Goal: Information Seeking & Learning: Learn about a topic

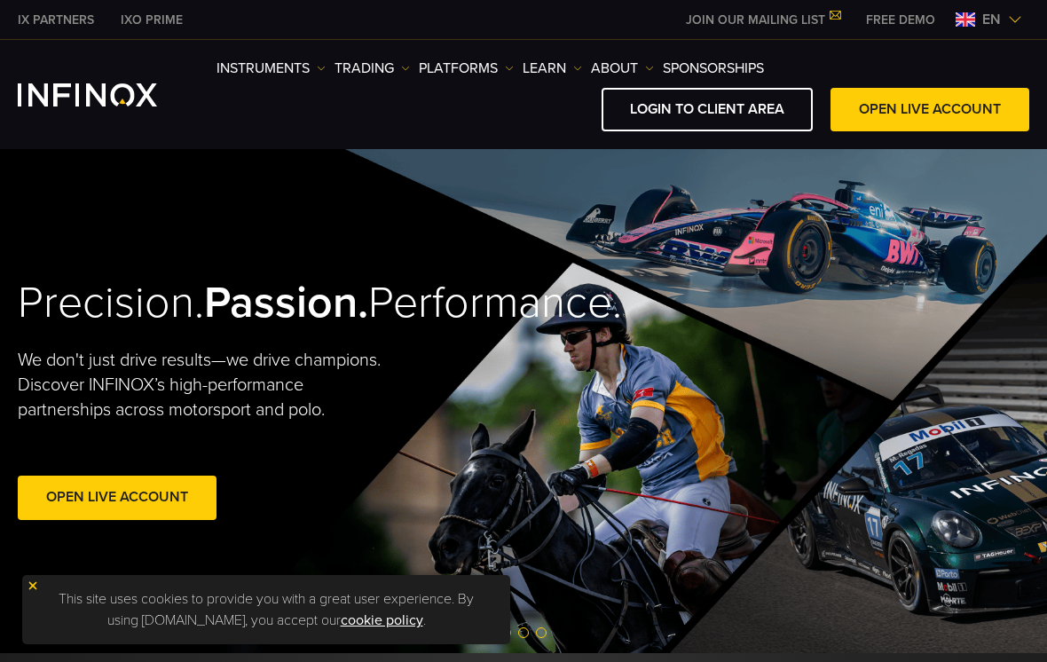
click at [1011, 20] on img at bounding box center [1015, 19] width 14 height 14
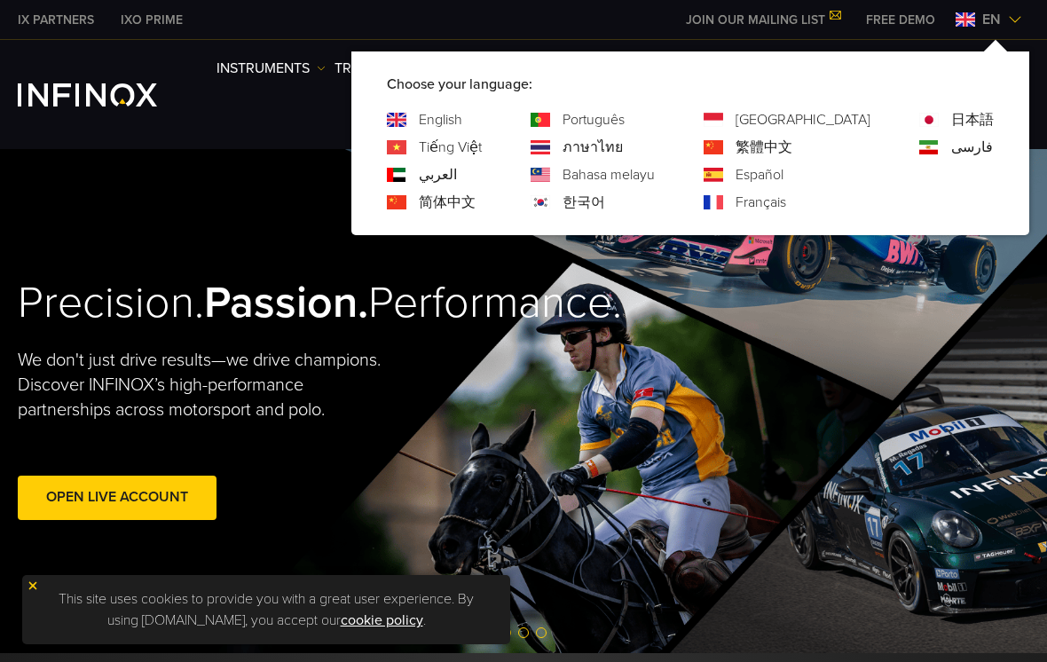
click at [784, 173] on link "Español" at bounding box center [760, 174] width 48 height 21
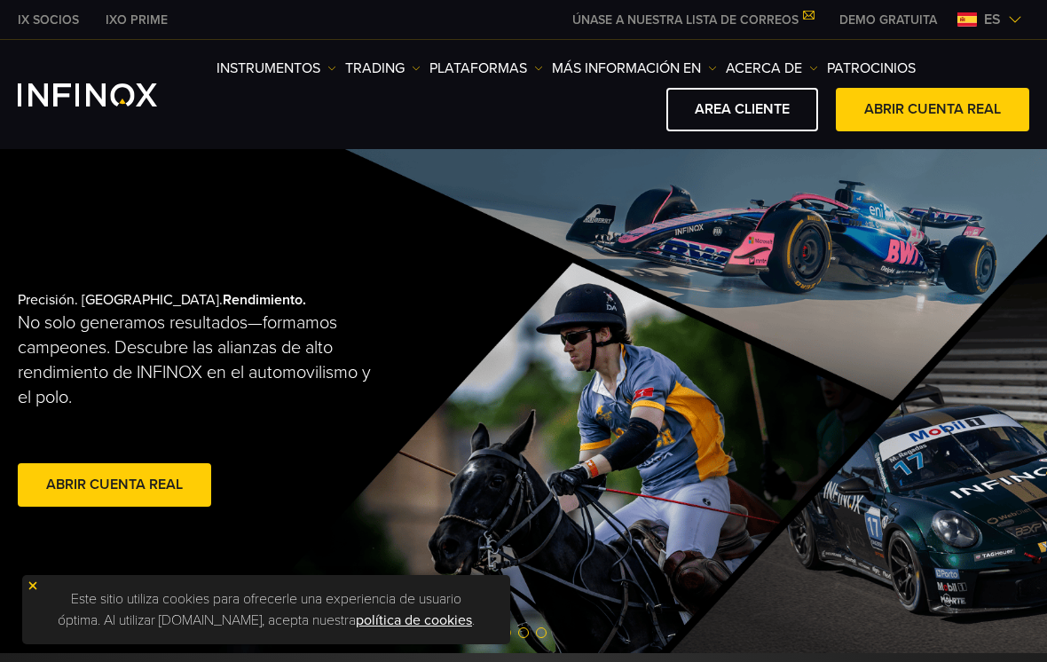
click at [275, 73] on link "Instrumentos" at bounding box center [277, 68] width 120 height 21
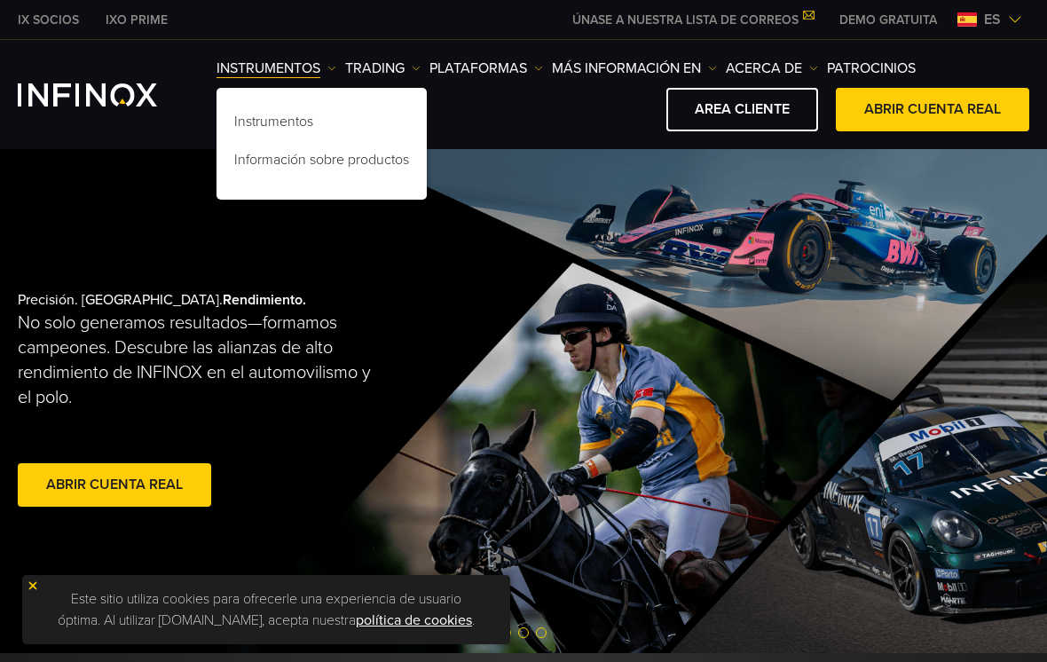
click at [387, 65] on link "TRADING" at bounding box center [382, 68] width 75 height 21
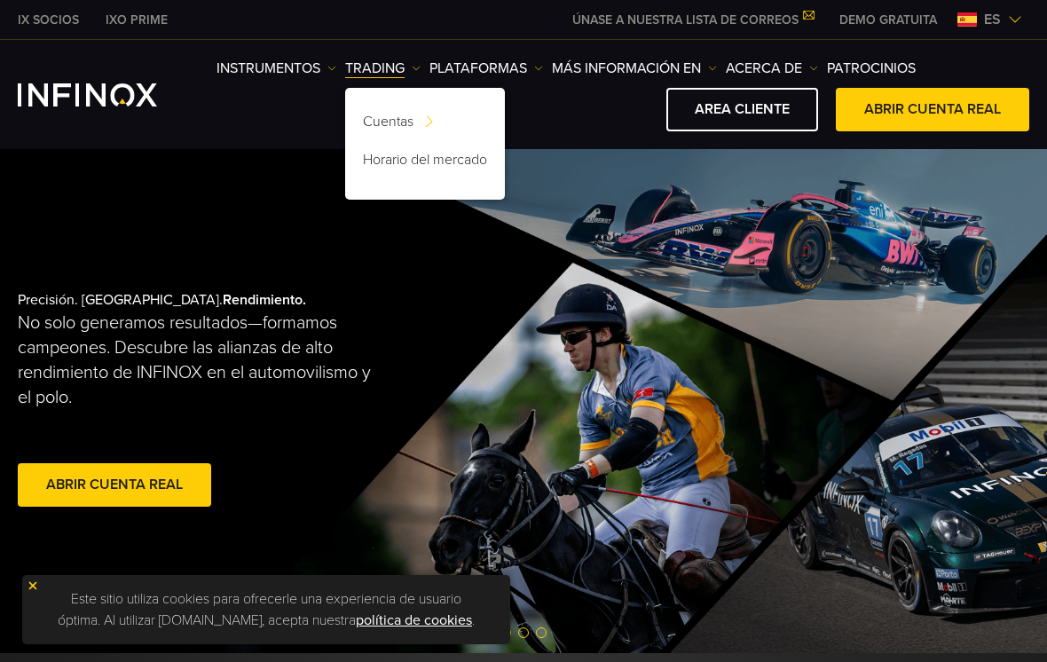
click at [0, 0] on link "Depósito en cuenta" at bounding box center [0, 0] width 0 height 0
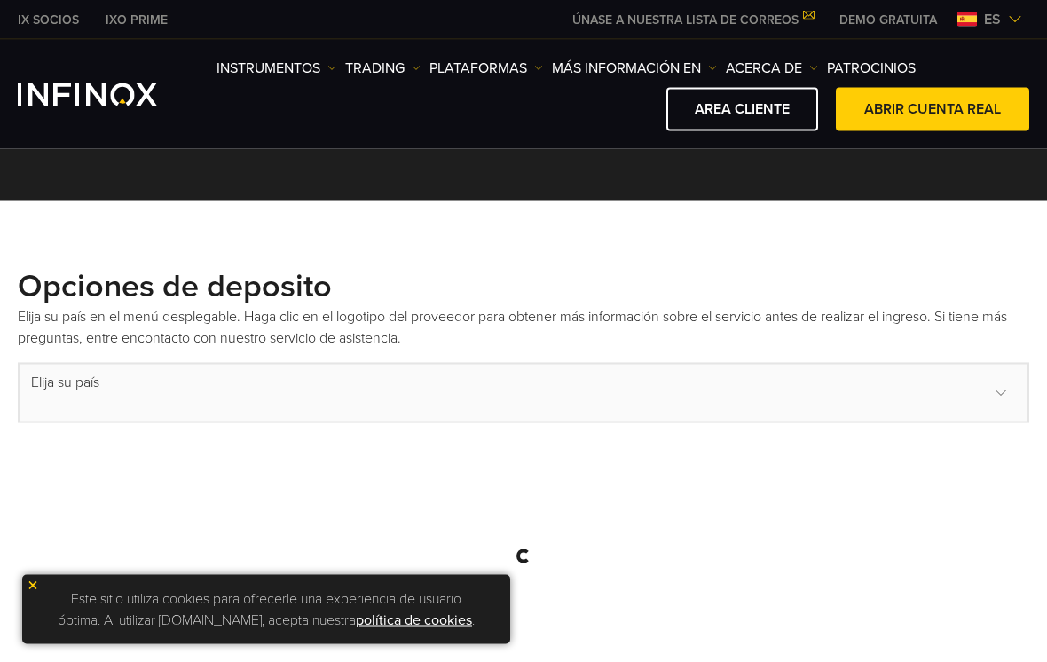
select select "***"
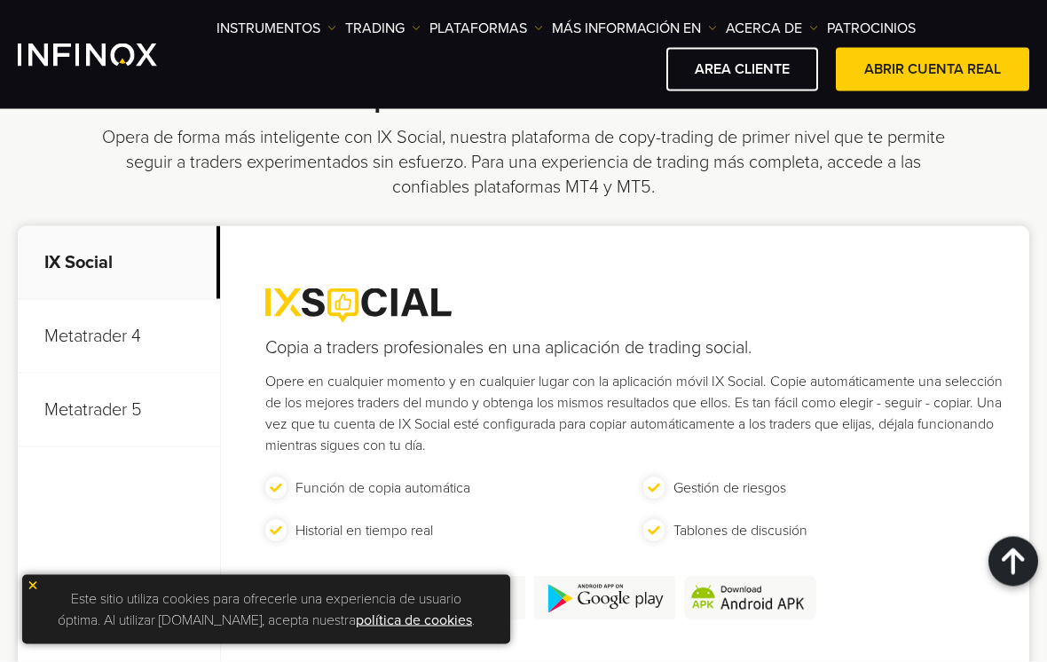
scroll to position [1351, 0]
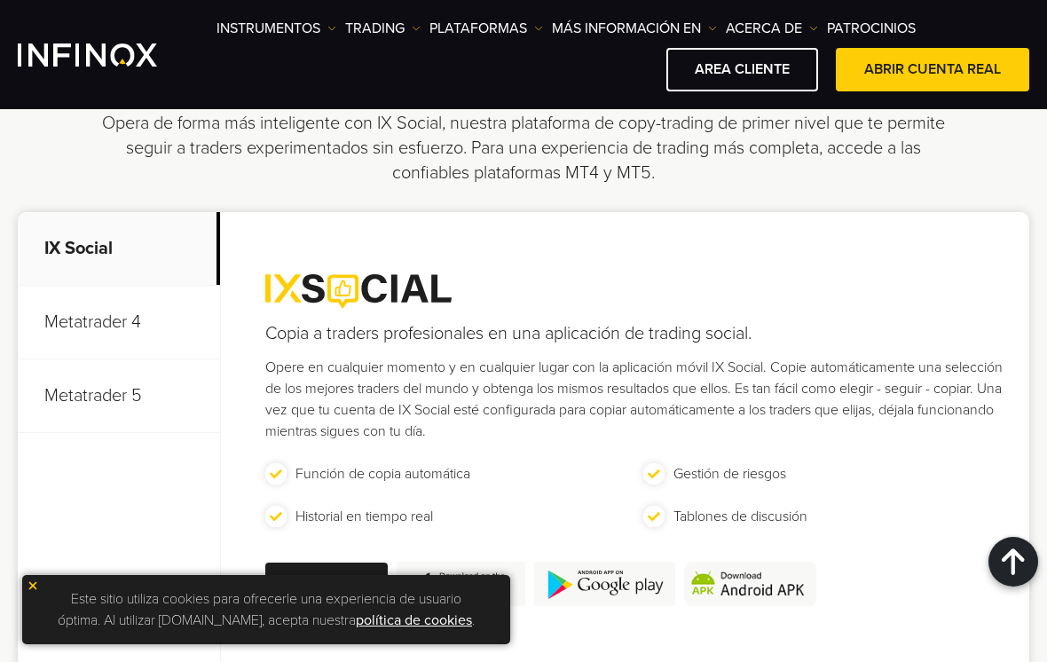
click at [112, 380] on p "Metatrader 5" at bounding box center [119, 396] width 202 height 74
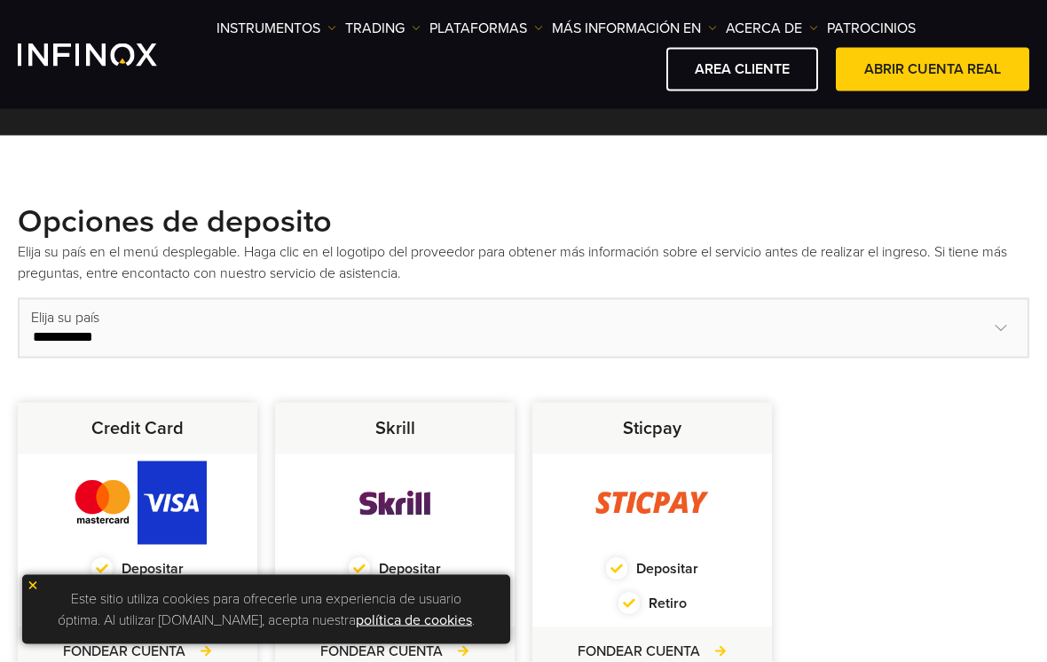
scroll to position [551, 0]
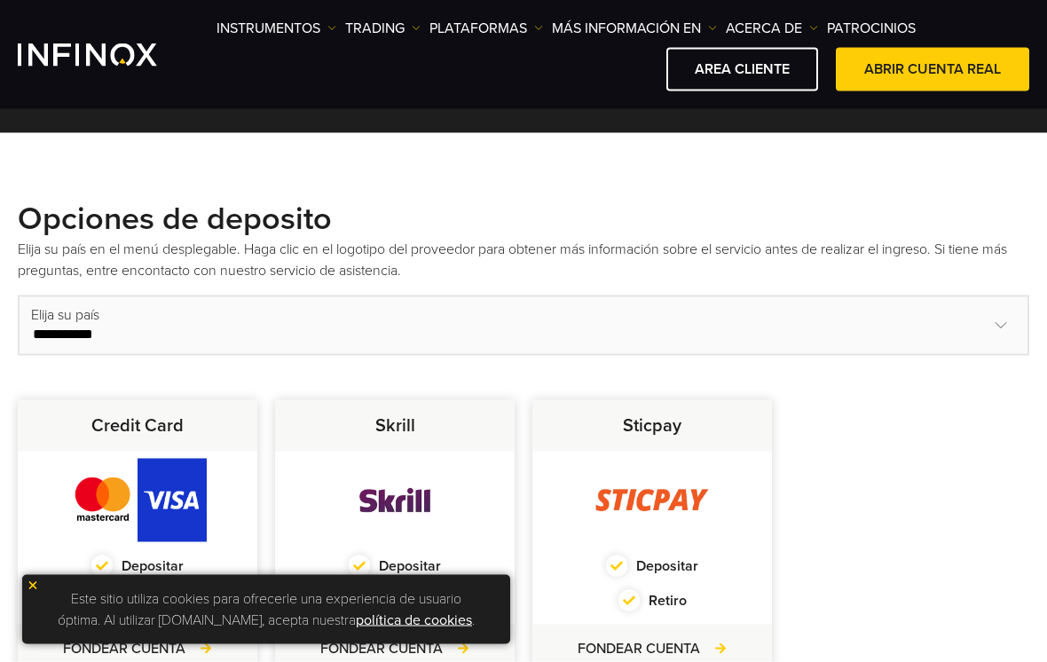
click at [375, 25] on link "TRADING" at bounding box center [382, 28] width 75 height 21
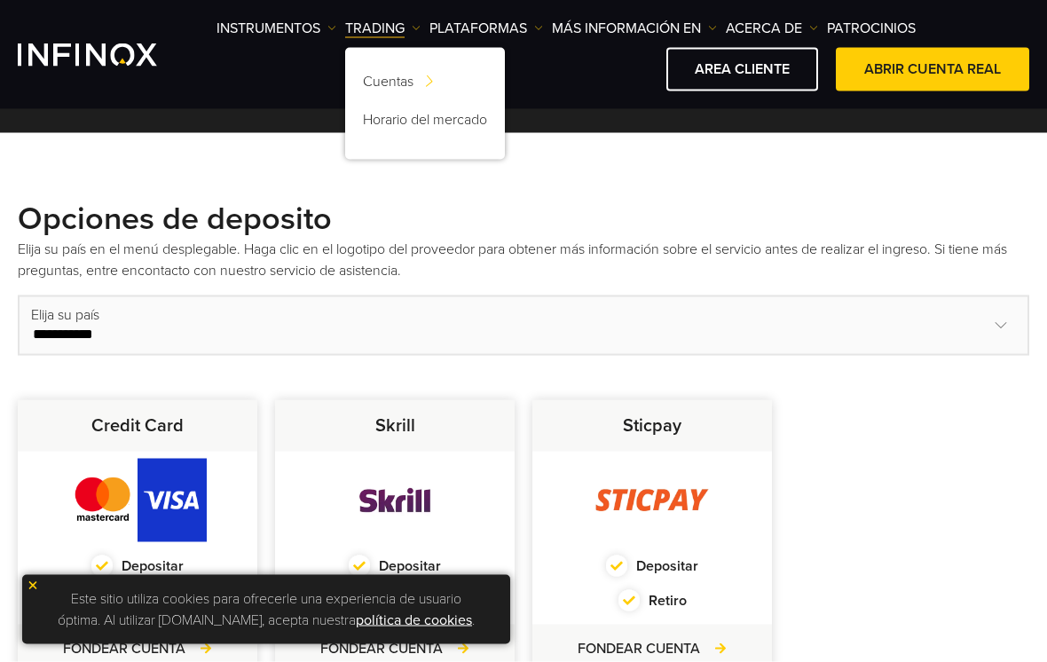
scroll to position [552, 0]
click at [508, 27] on link "PLATAFORMAS" at bounding box center [486, 28] width 114 height 21
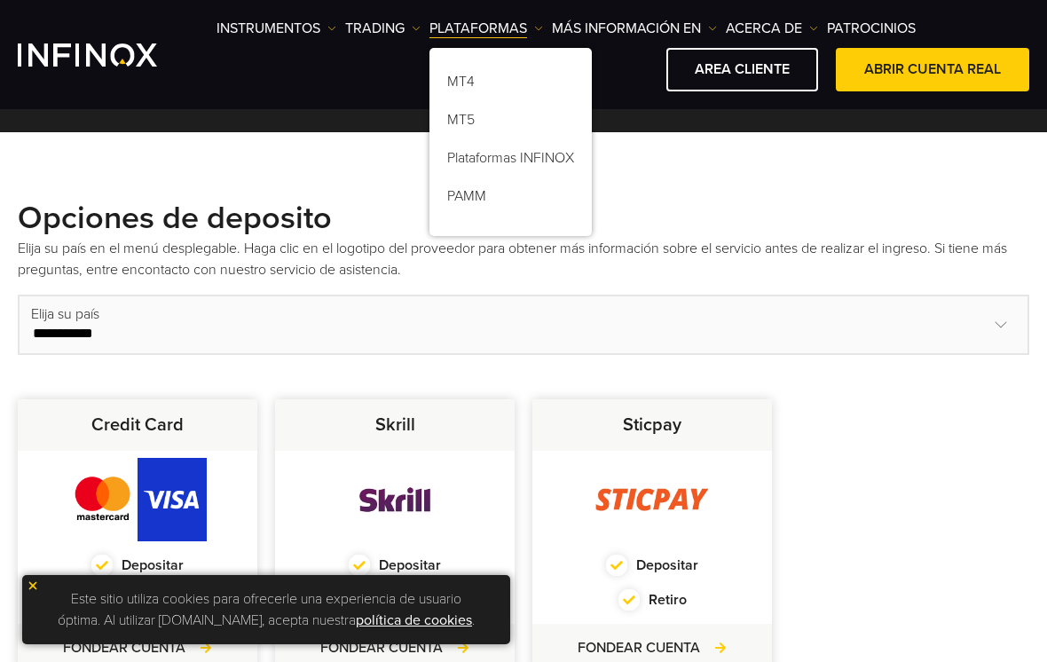
click at [498, 125] on link "MT5" at bounding box center [510, 123] width 162 height 38
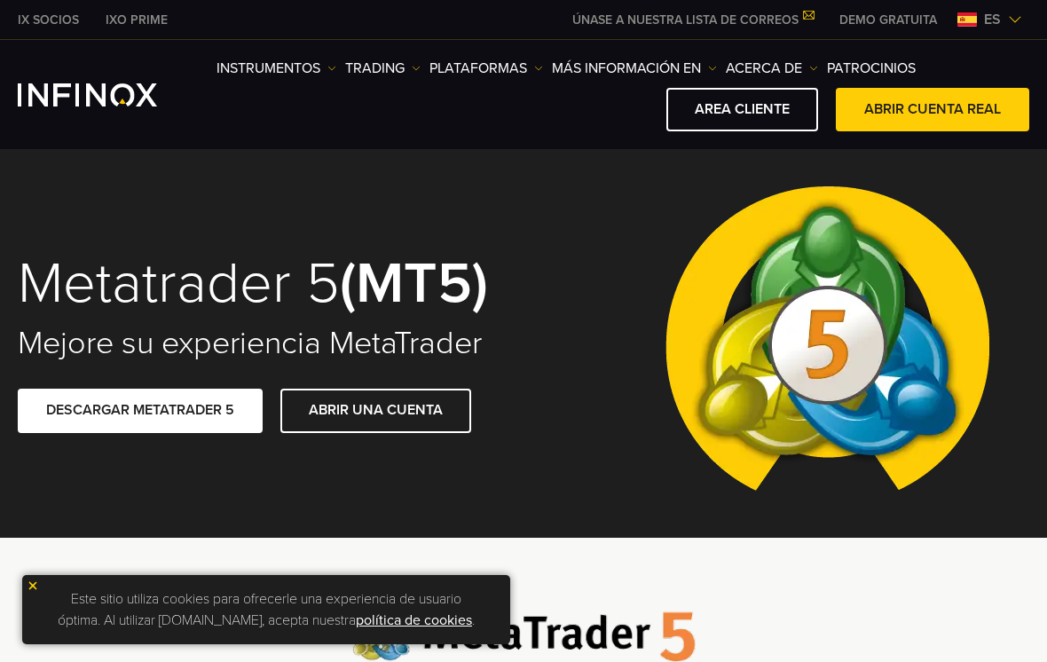
click at [933, 110] on span at bounding box center [933, 110] width 0 height 0
click at [269, 68] on link "Instrumentos" at bounding box center [277, 68] width 120 height 21
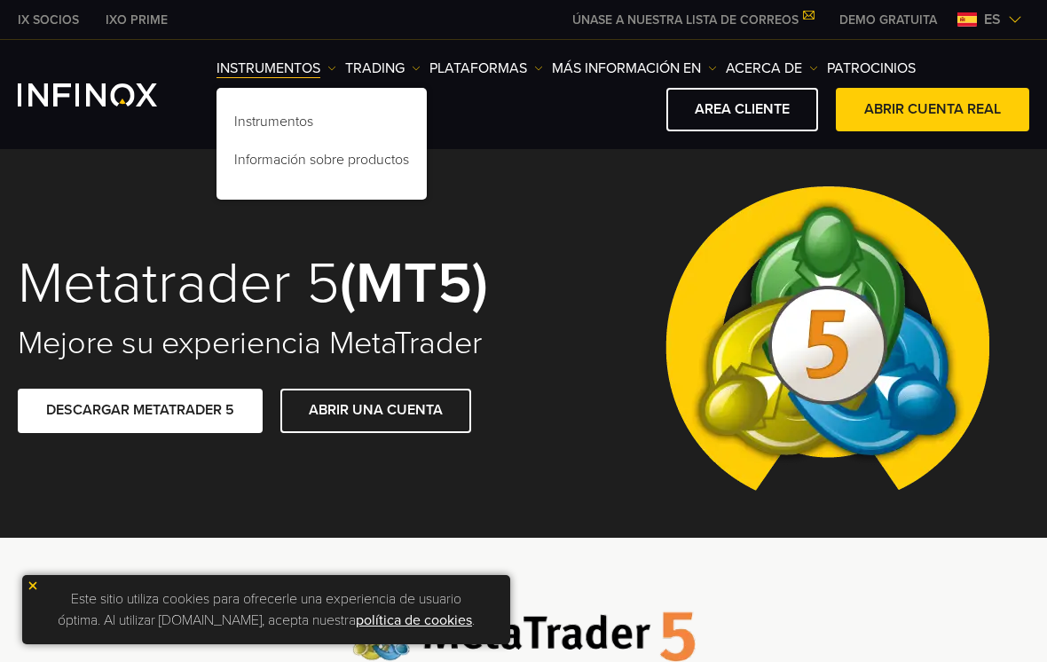
click at [358, 162] on link "Información sobre productos" at bounding box center [322, 163] width 210 height 38
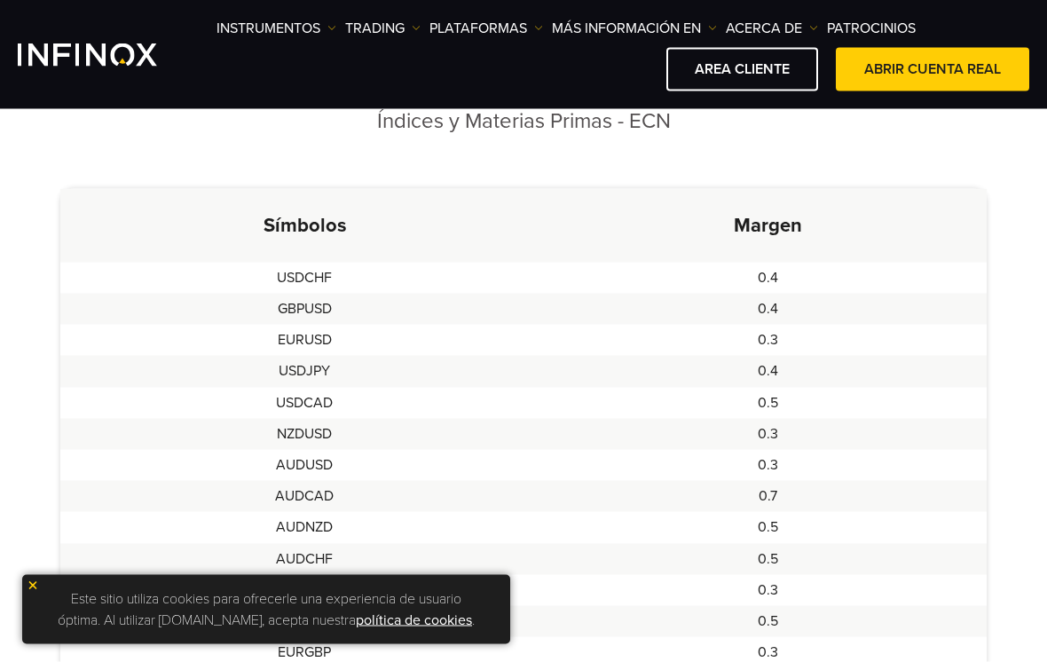
scroll to position [580, 0]
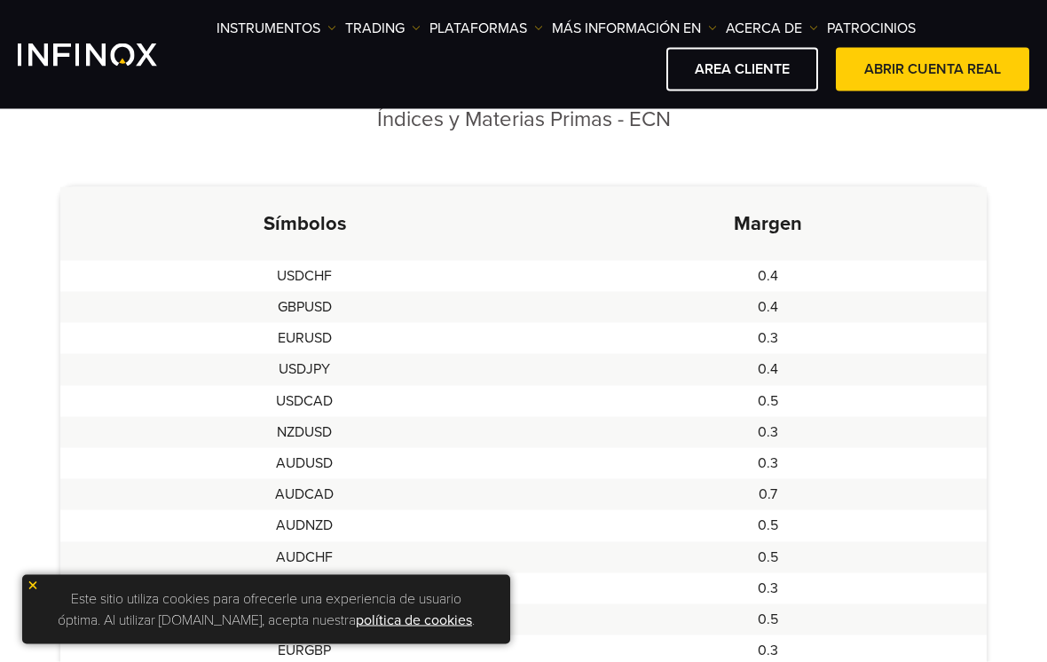
click at [426, 328] on td "EURUSD" at bounding box center [304, 338] width 488 height 31
click at [424, 326] on td "EURUSD" at bounding box center [304, 338] width 488 height 31
click at [421, 341] on td "EURUSD" at bounding box center [304, 338] width 488 height 31
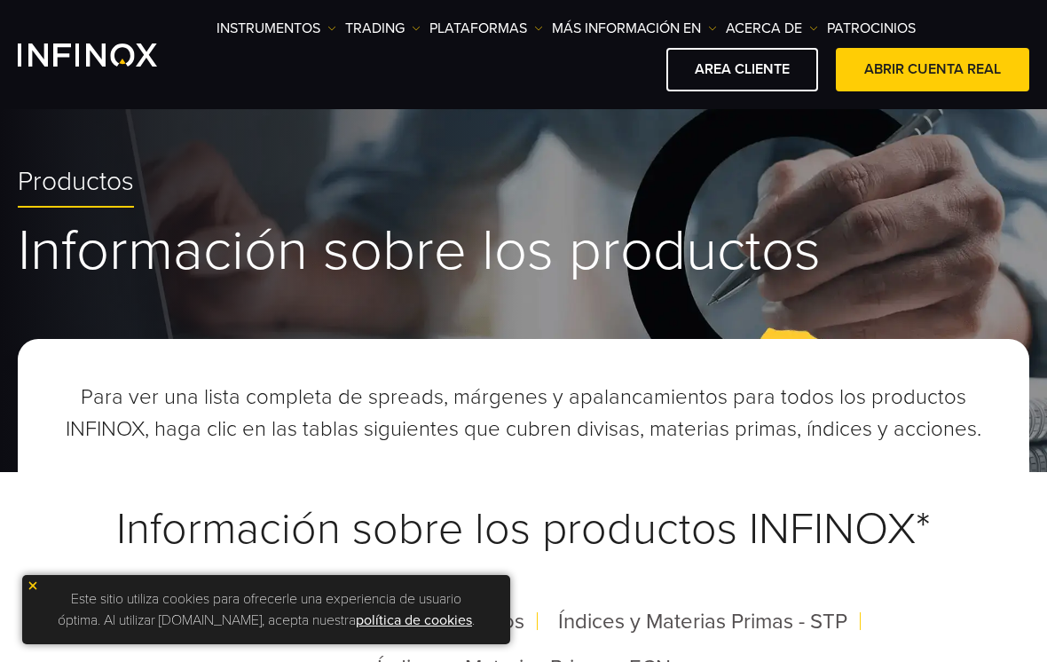
scroll to position [0, 0]
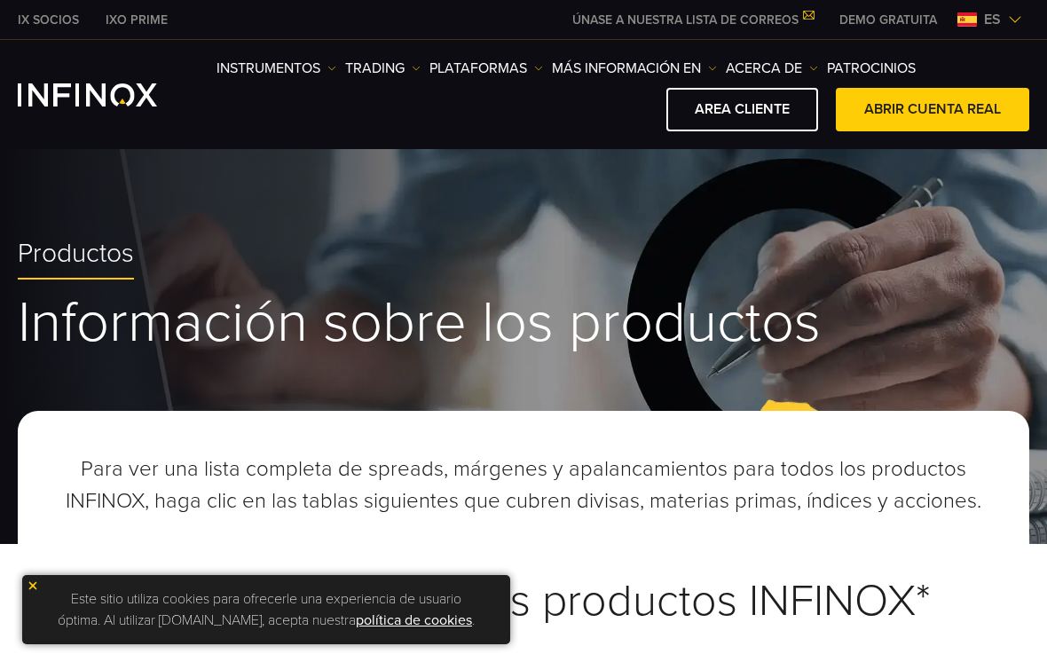
click at [759, 109] on link "AREA CLIENTE" at bounding box center [742, 109] width 152 height 43
